Goal: Transaction & Acquisition: Purchase product/service

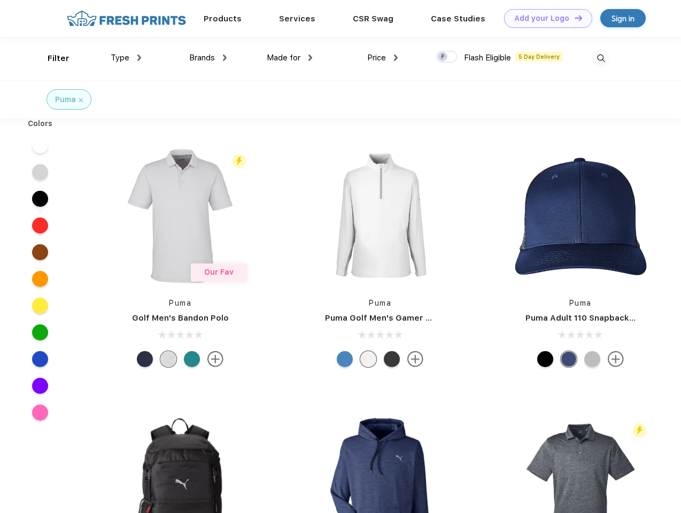
scroll to position [1, 0]
click at [544, 18] on link "Add your Logo Design Tool" at bounding box center [548, 18] width 88 height 19
click at [0, 0] on div "Design Tool" at bounding box center [0, 0] width 0 height 0
click at [573, 18] on link "Add your Logo Design Tool" at bounding box center [548, 18] width 88 height 19
click at [51, 58] on div "Filter" at bounding box center [59, 58] width 22 height 12
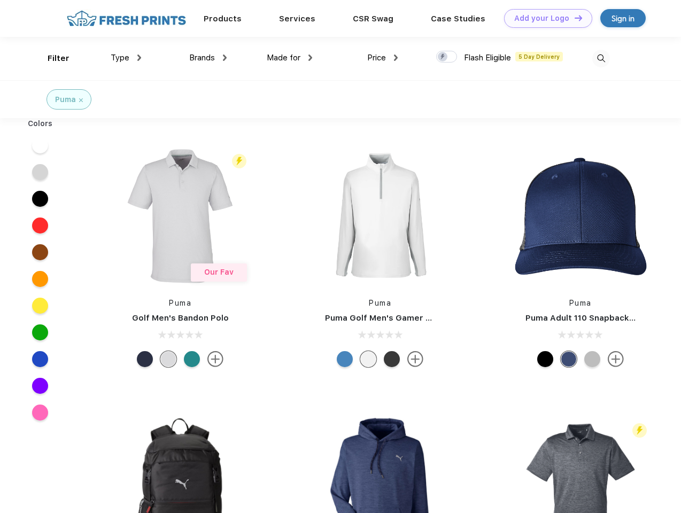
click at [126, 58] on span "Type" at bounding box center [120, 58] width 19 height 10
click at [208, 58] on span "Brands" at bounding box center [202, 58] width 26 height 10
click at [290, 58] on span "Made for" at bounding box center [284, 58] width 34 height 10
click at [383, 58] on span "Price" at bounding box center [376, 58] width 19 height 10
click at [447, 57] on div at bounding box center [446, 57] width 21 height 12
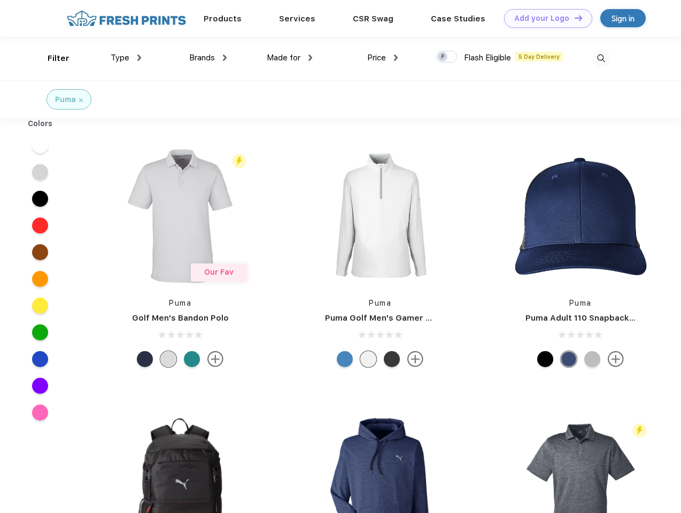
click at [443, 57] on input "checkbox" at bounding box center [439, 53] width 7 height 7
click at [601, 58] on img at bounding box center [601, 59] width 18 height 18
